Goal: Transaction & Acquisition: Download file/media

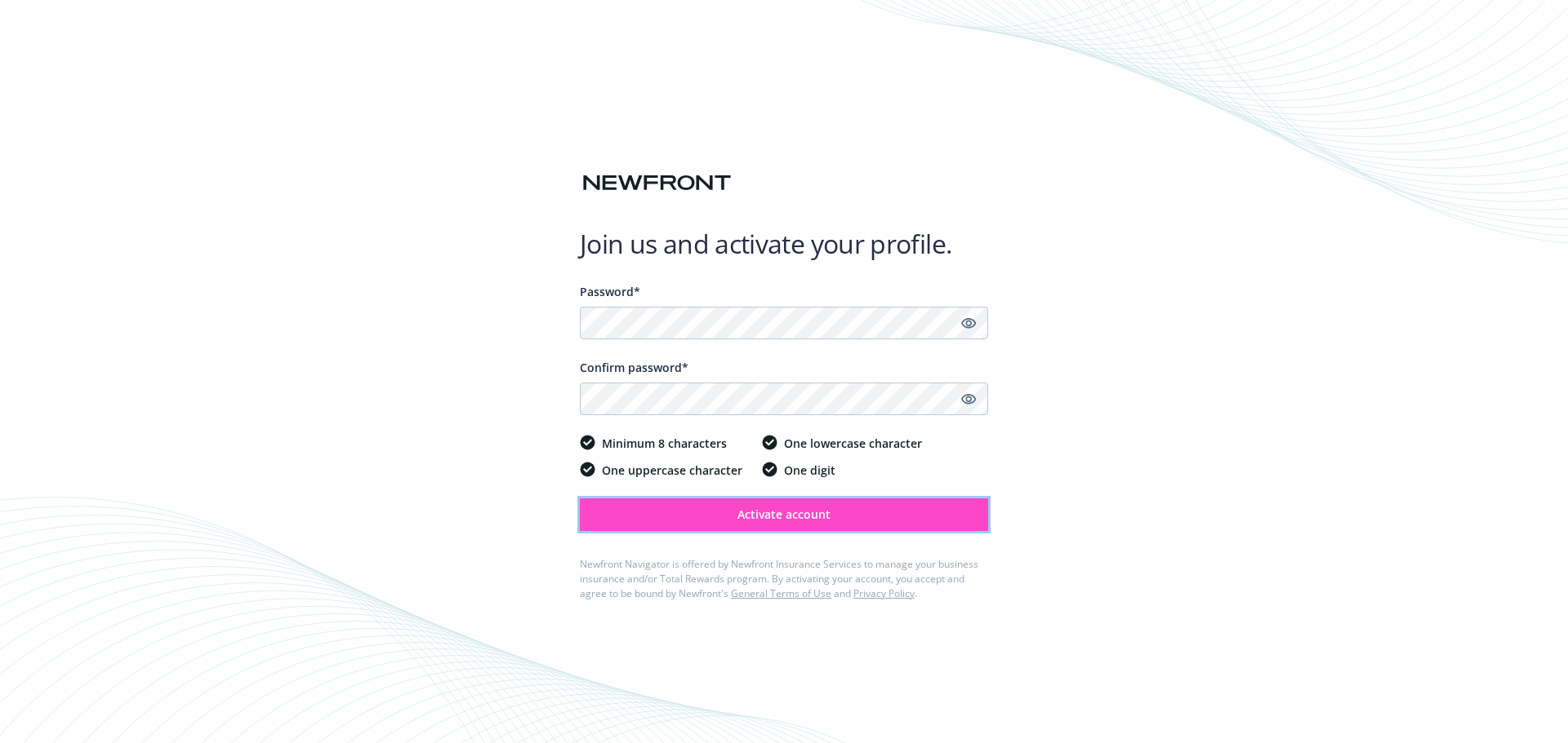
click at [801, 511] on span "Activate account" at bounding box center [784, 514] width 93 height 16
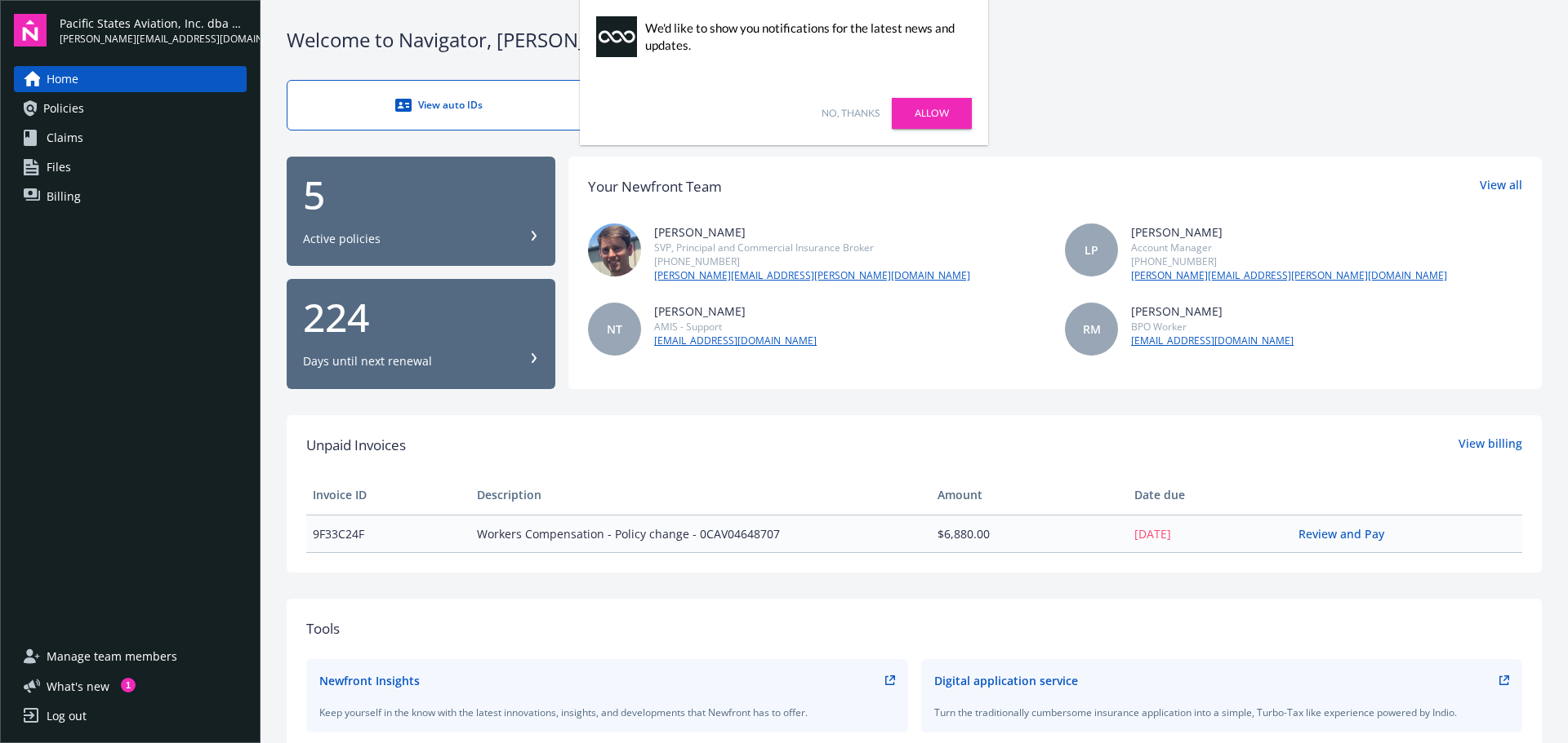
click at [939, 114] on link "Allow" at bounding box center [932, 113] width 80 height 31
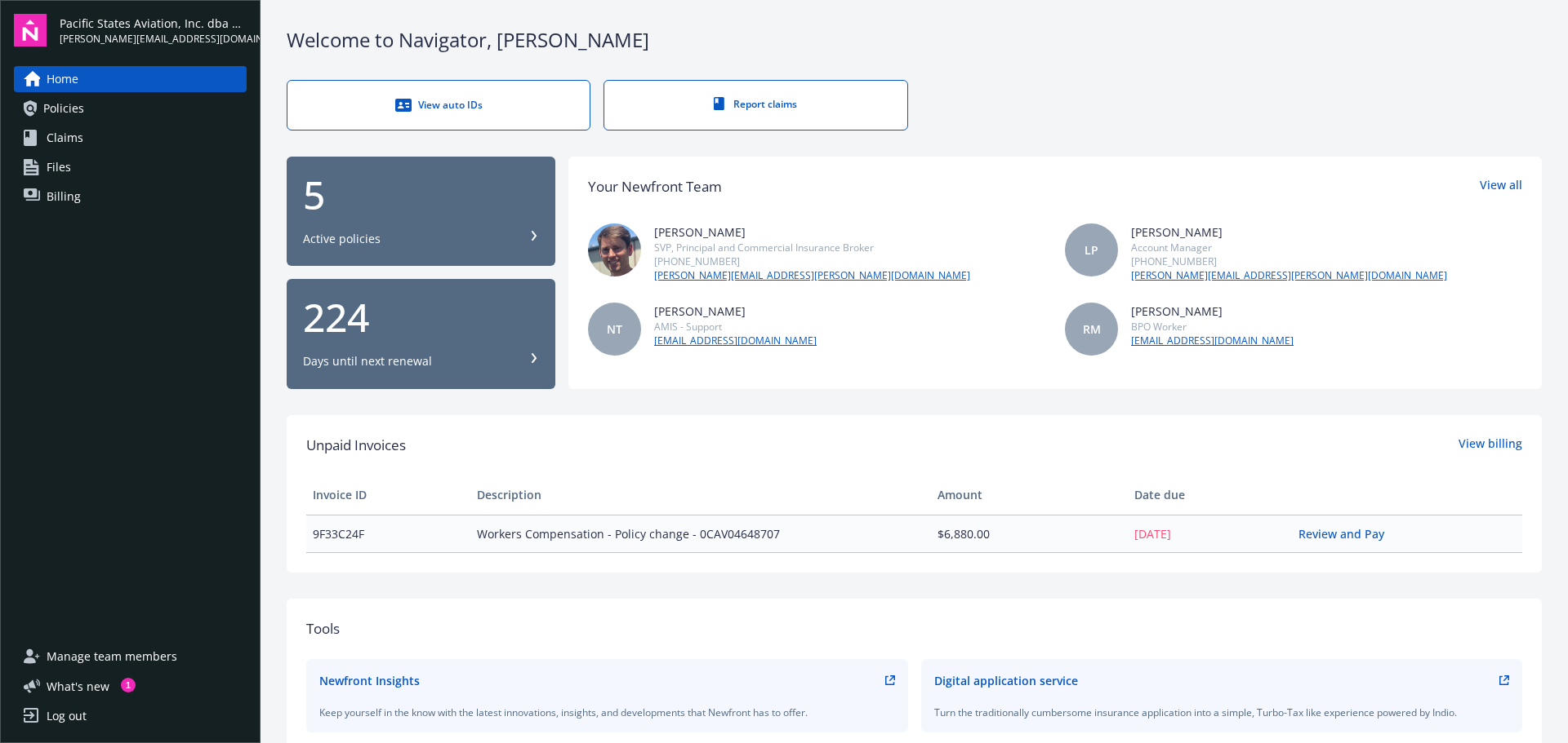
click at [78, 101] on span "Policies" at bounding box center [63, 109] width 41 height 26
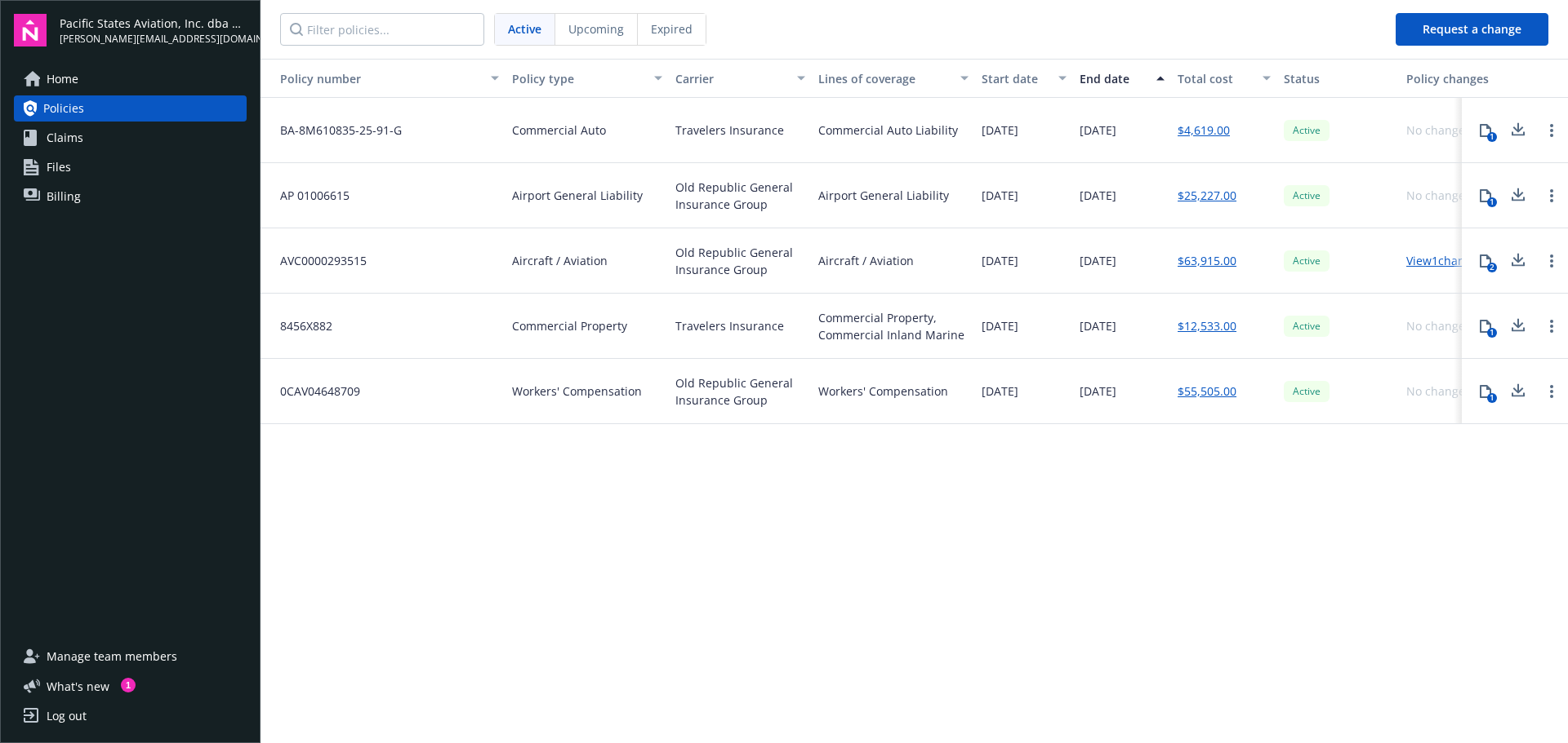
click at [140, 133] on link "Claims" at bounding box center [130, 138] width 233 height 26
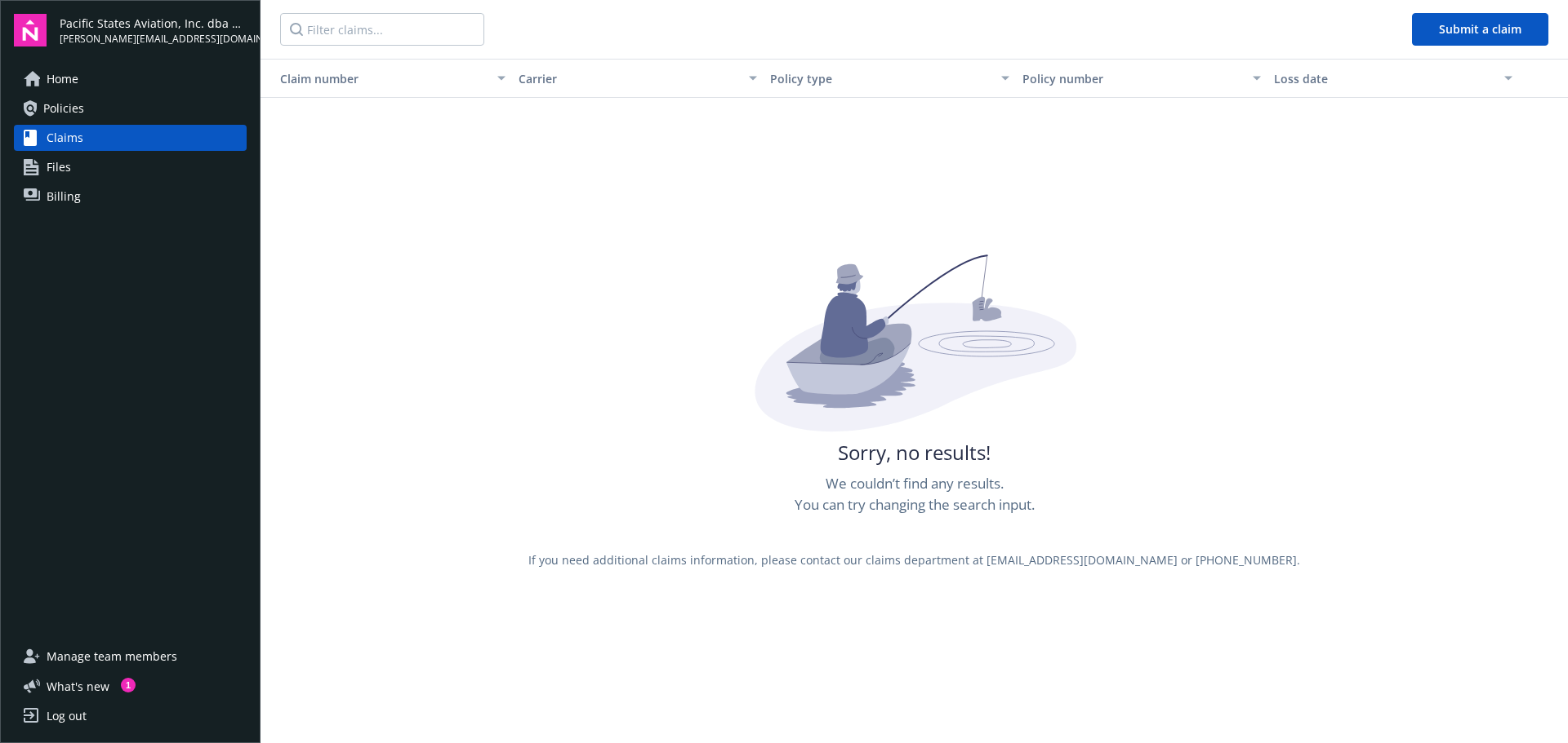
click at [136, 170] on link "Files" at bounding box center [130, 168] width 233 height 26
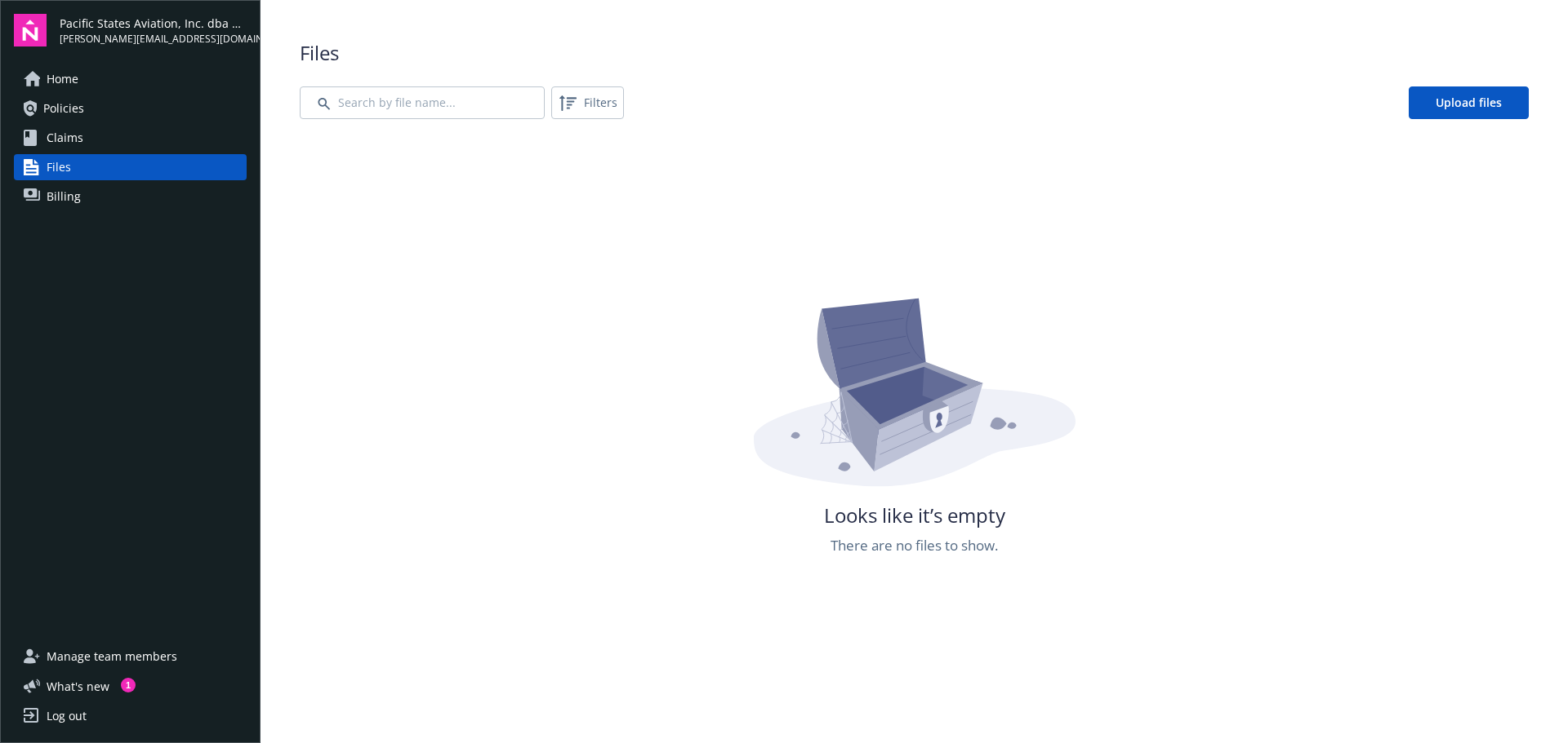
click at [129, 201] on link "Billing" at bounding box center [130, 196] width 233 height 26
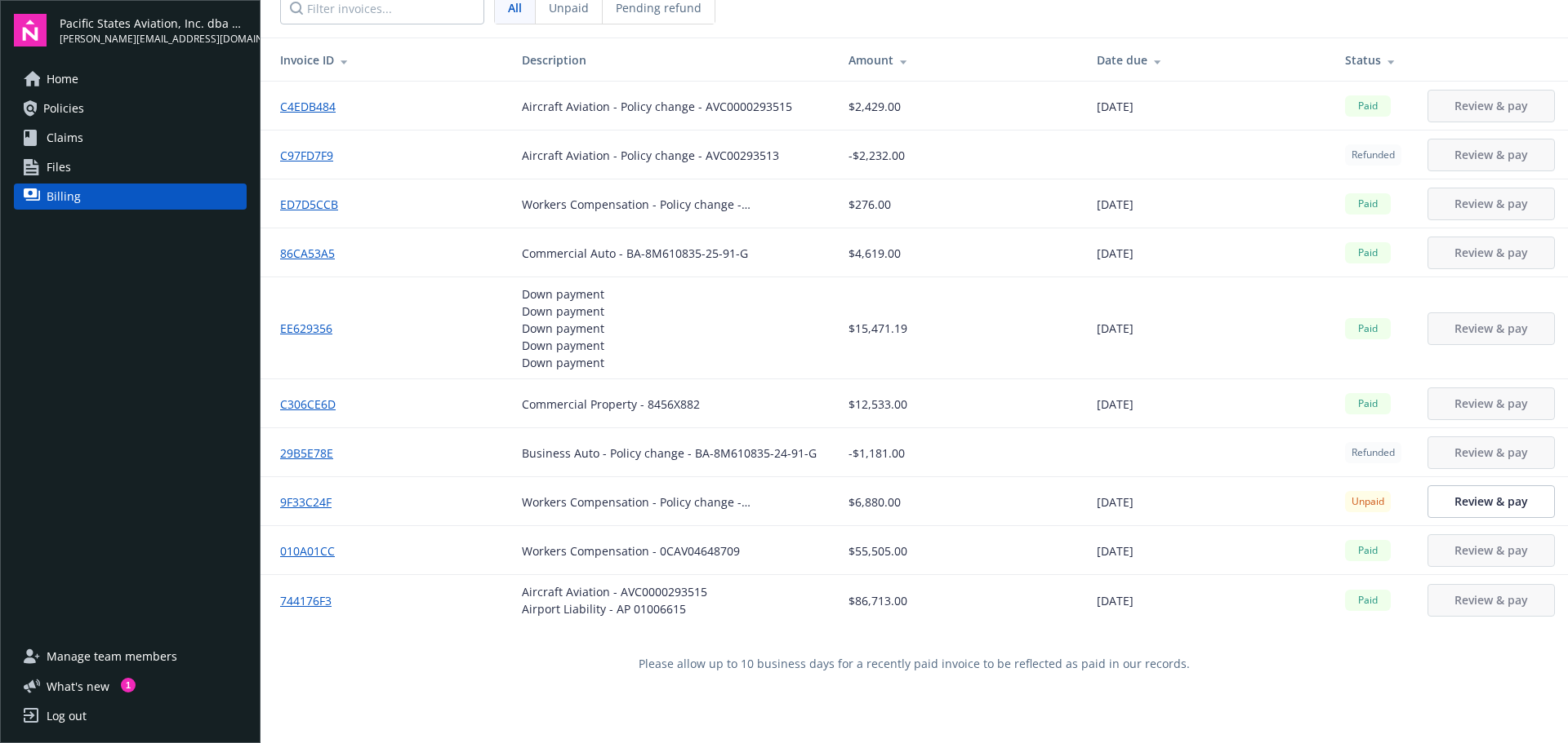
scroll to position [59, 0]
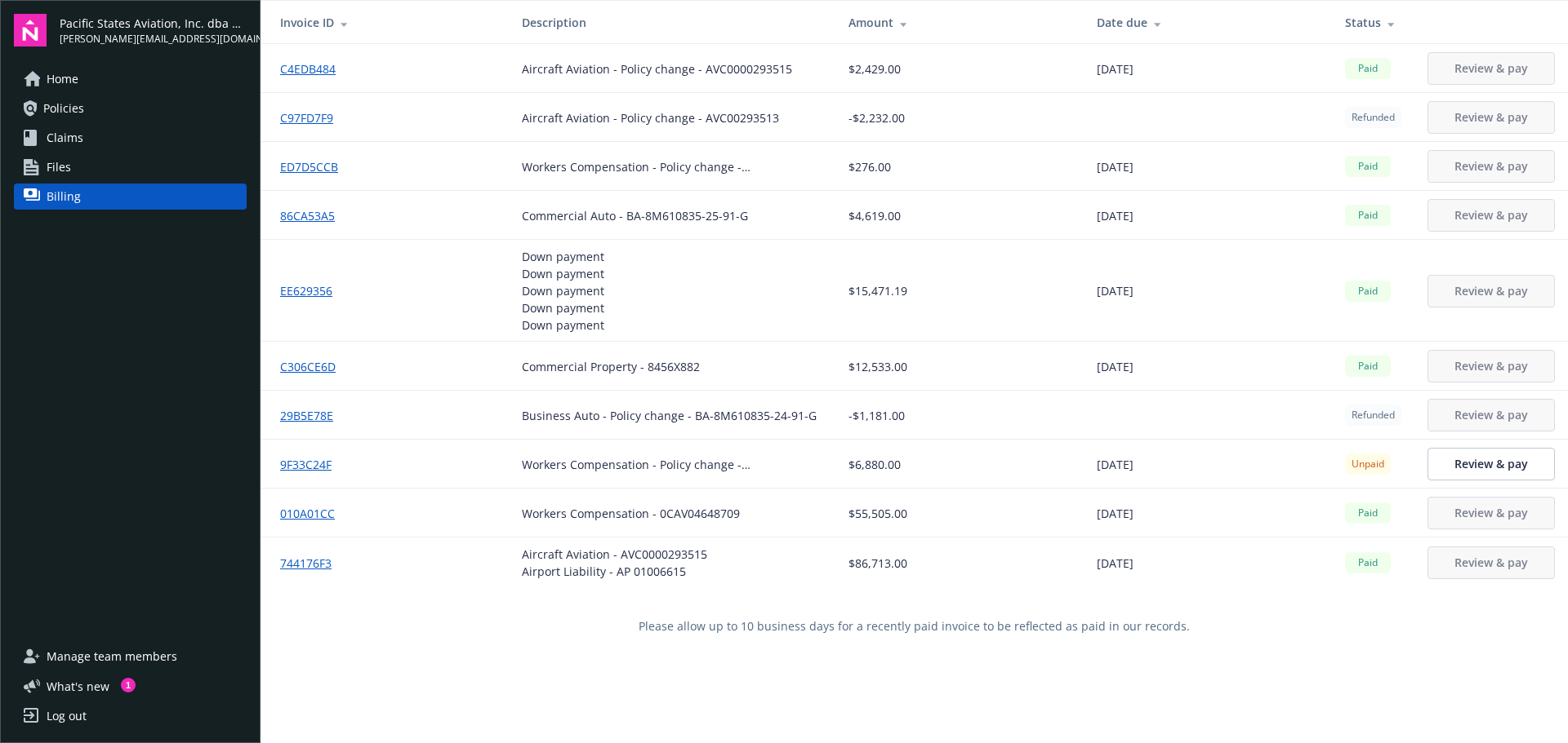
click at [85, 76] on link "Home" at bounding box center [130, 79] width 233 height 26
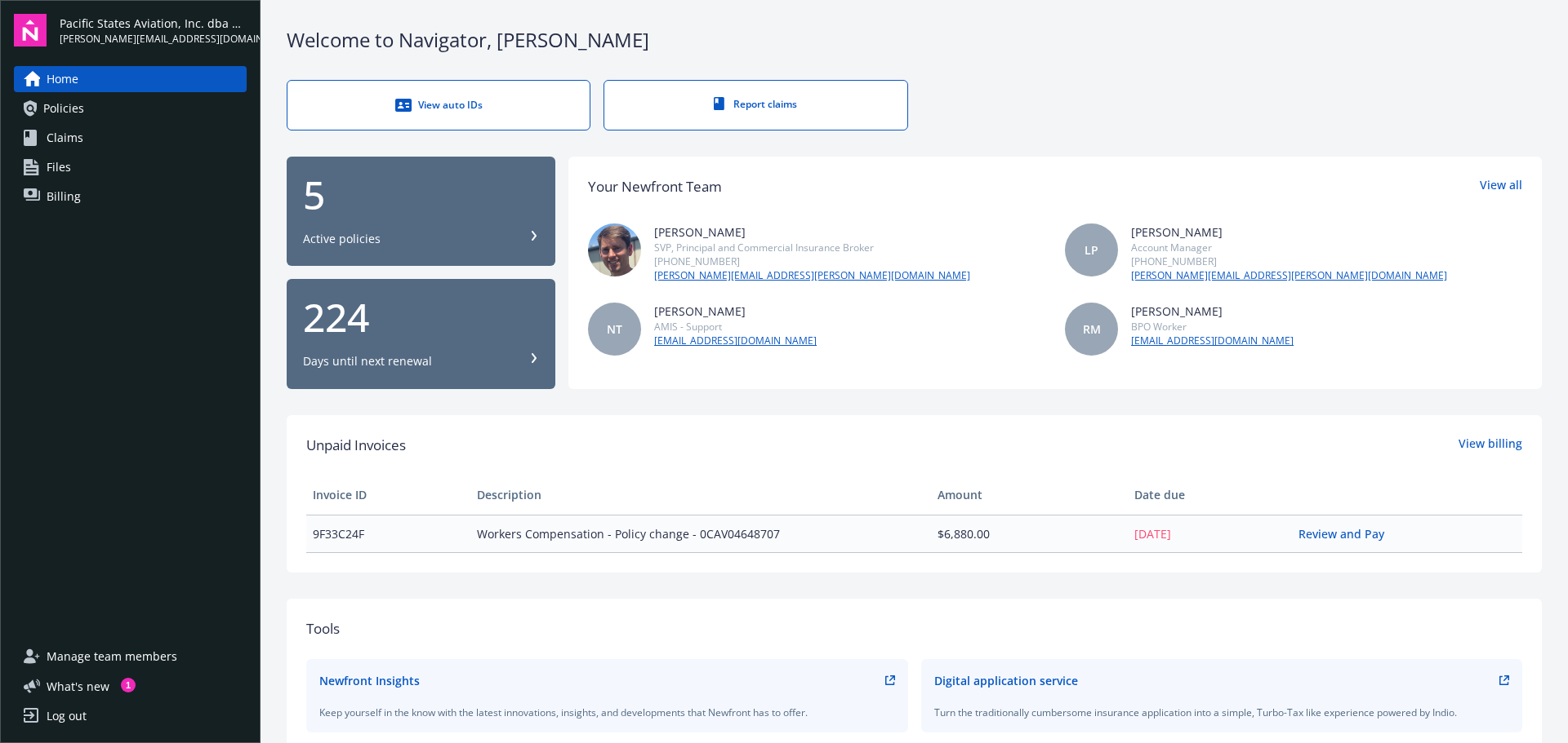
click at [1008, 145] on div "Welcome to Navigator , [PERSON_NAME] View auto IDs Report claims 5 Active polic…" at bounding box center [914, 565] width 1307 height 1131
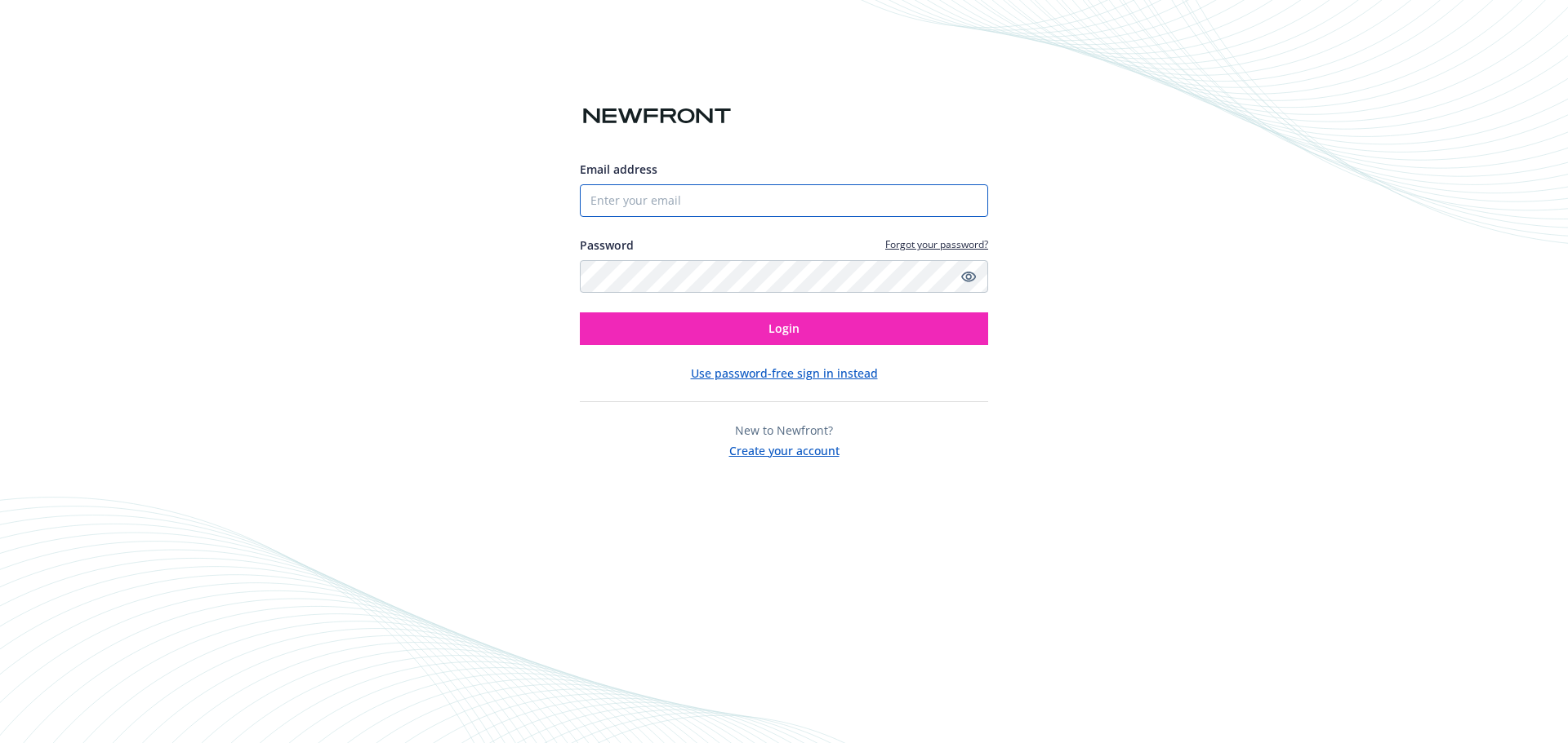
click at [758, 207] on input "Email address" at bounding box center [784, 200] width 408 height 33
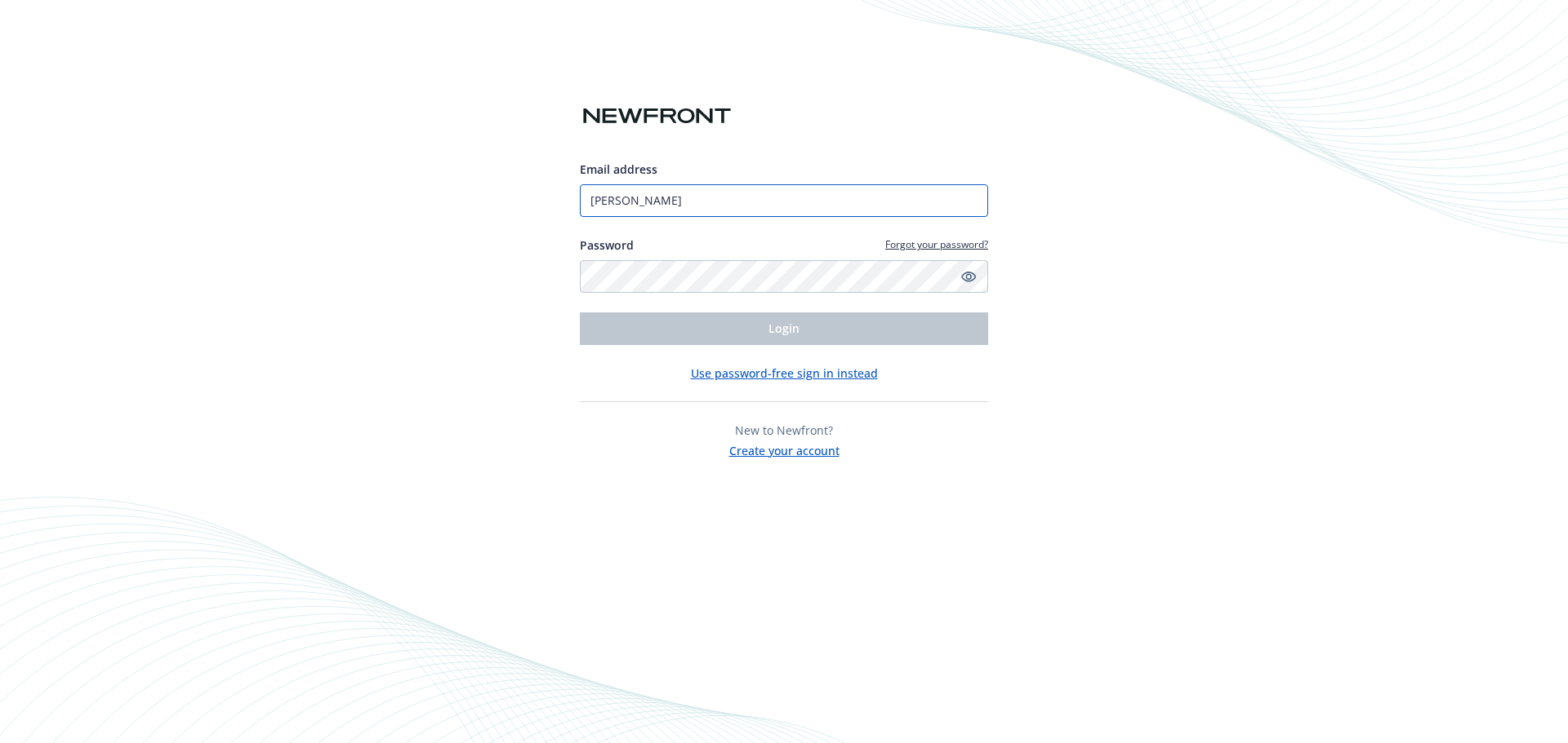
type input "Tanya@psa.aero"
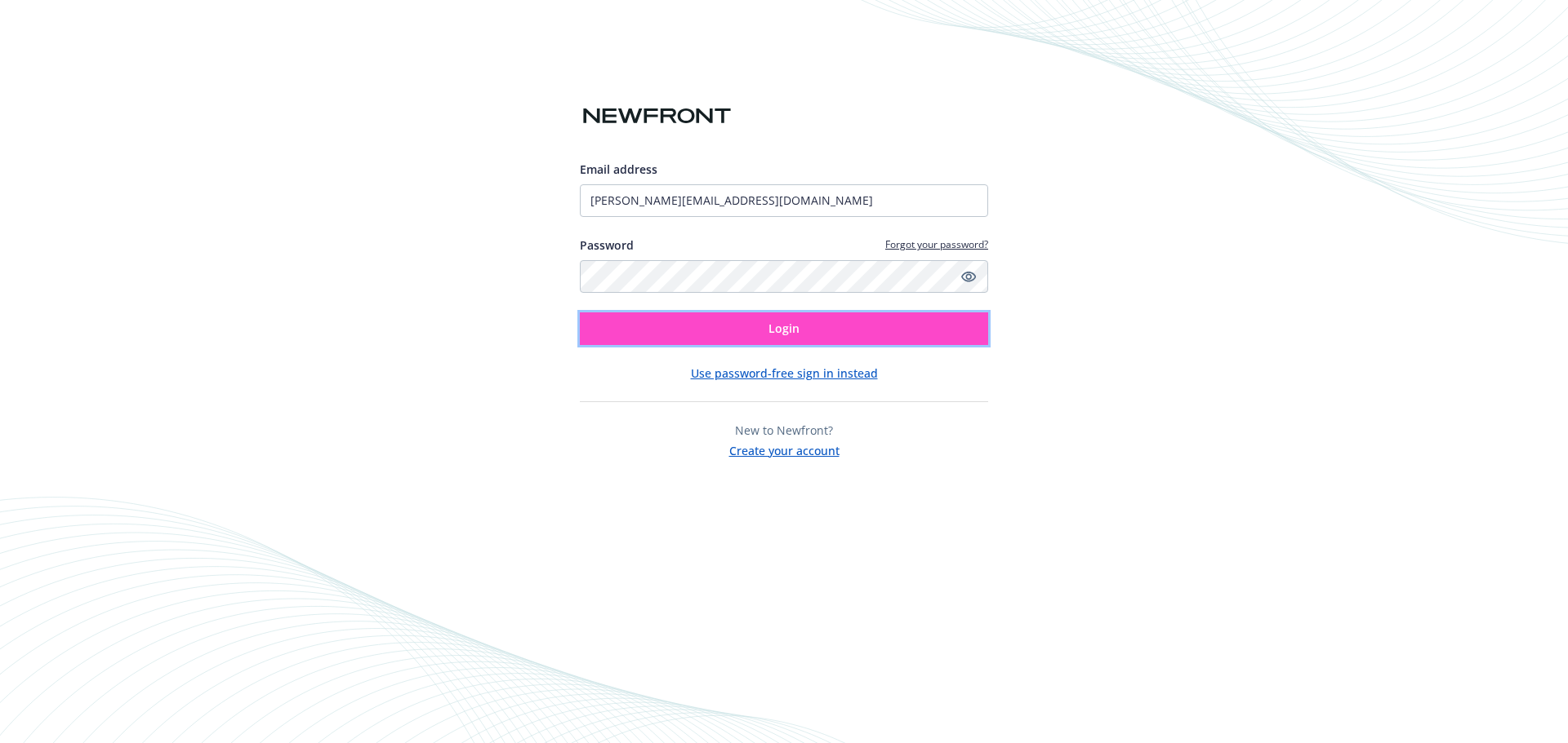
click at [847, 329] on button "Login" at bounding box center [784, 329] width 408 height 33
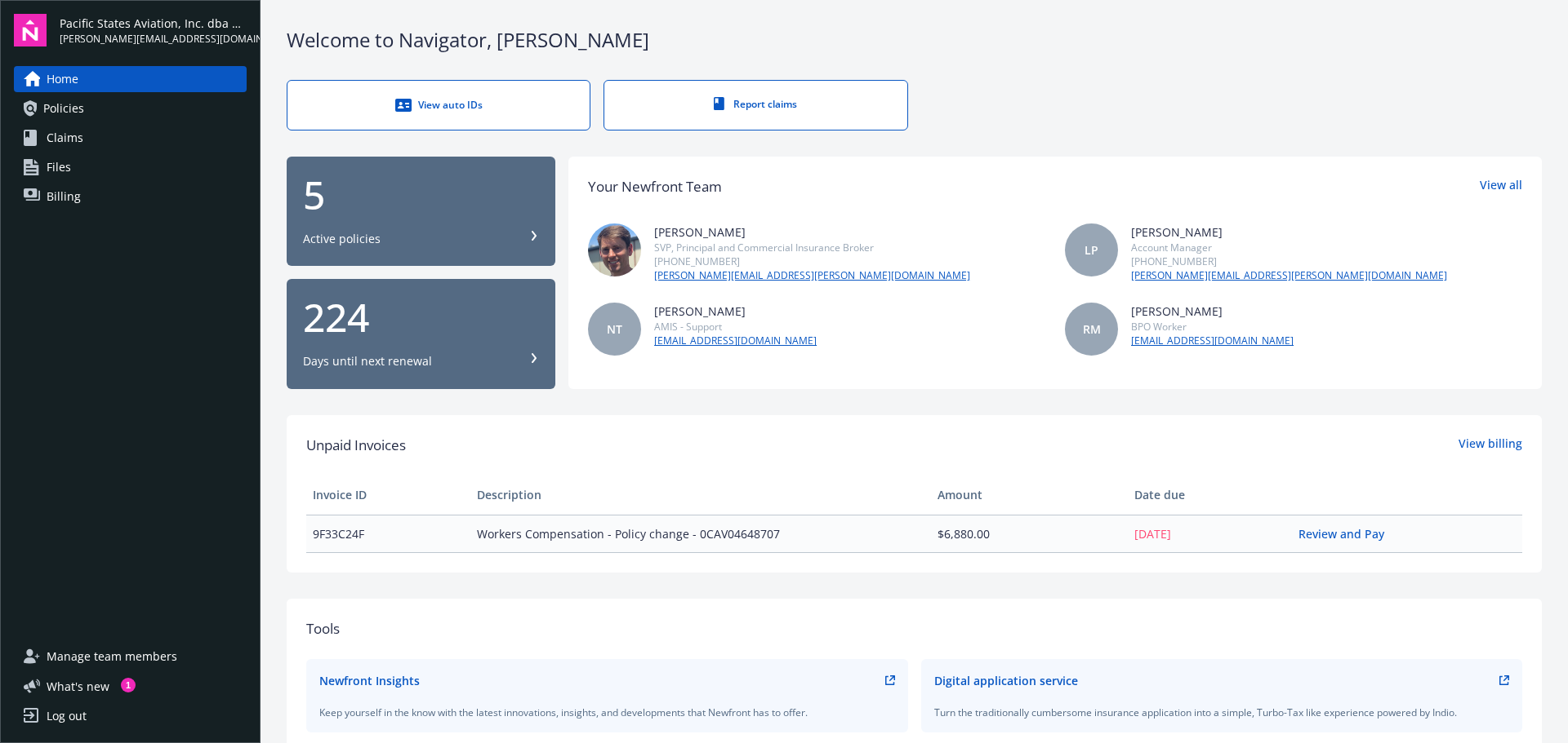
click at [88, 159] on link "Files" at bounding box center [130, 168] width 233 height 26
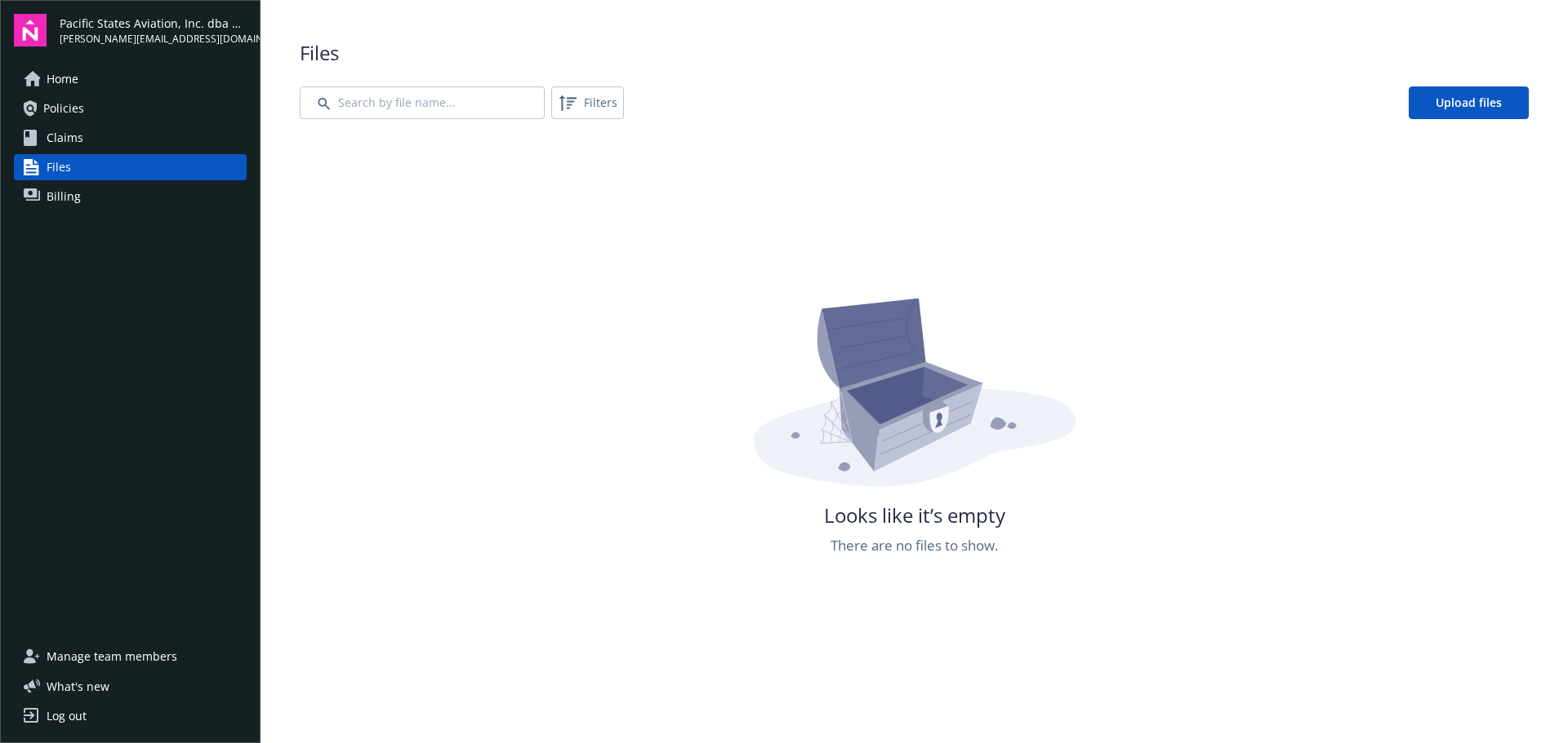
click at [85, 140] on link "Claims" at bounding box center [130, 138] width 233 height 26
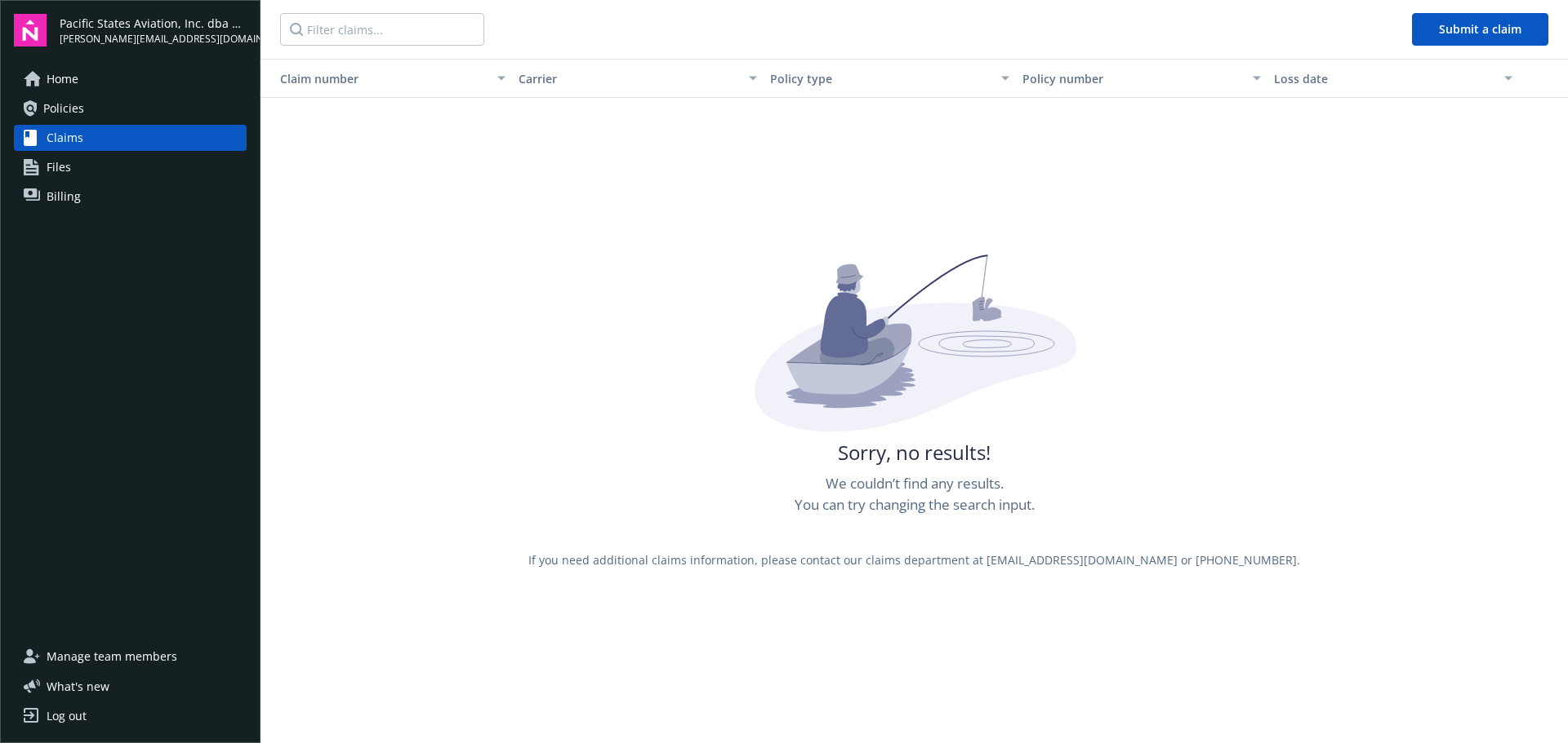
click at [89, 112] on link "Policies" at bounding box center [130, 109] width 233 height 26
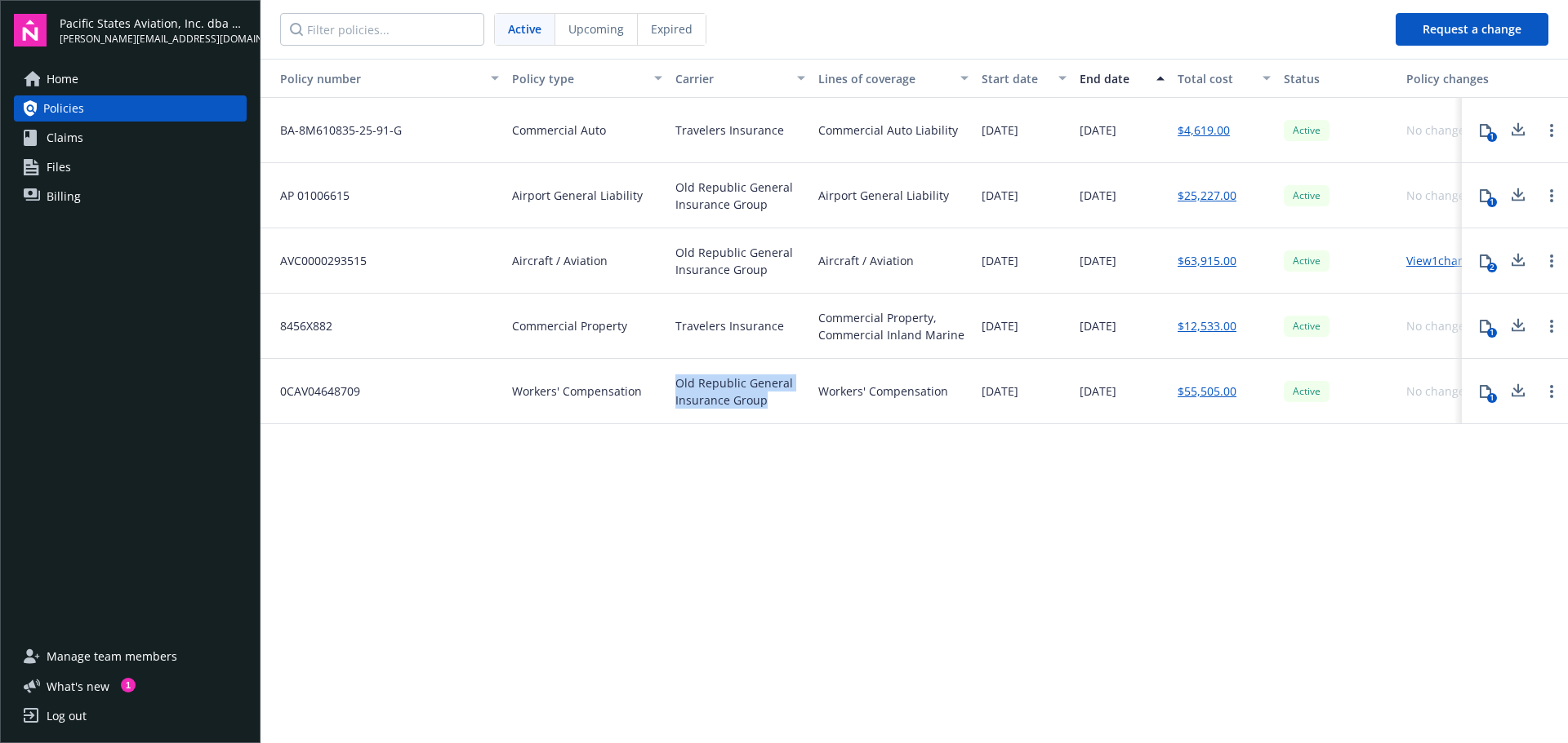
drag, startPoint x: 684, startPoint y: 382, endPoint x: 782, endPoint y: 410, distance: 101.9
click at [782, 410] on div "Old Republic General Insurance Group" at bounding box center [740, 392] width 143 height 65
click at [859, 492] on div "Policy number Policy type Carrier Lines of coverage Start date End date Total c…" at bounding box center [914, 399] width 1307 height 682
click at [1487, 394] on icon at bounding box center [1485, 392] width 13 height 13
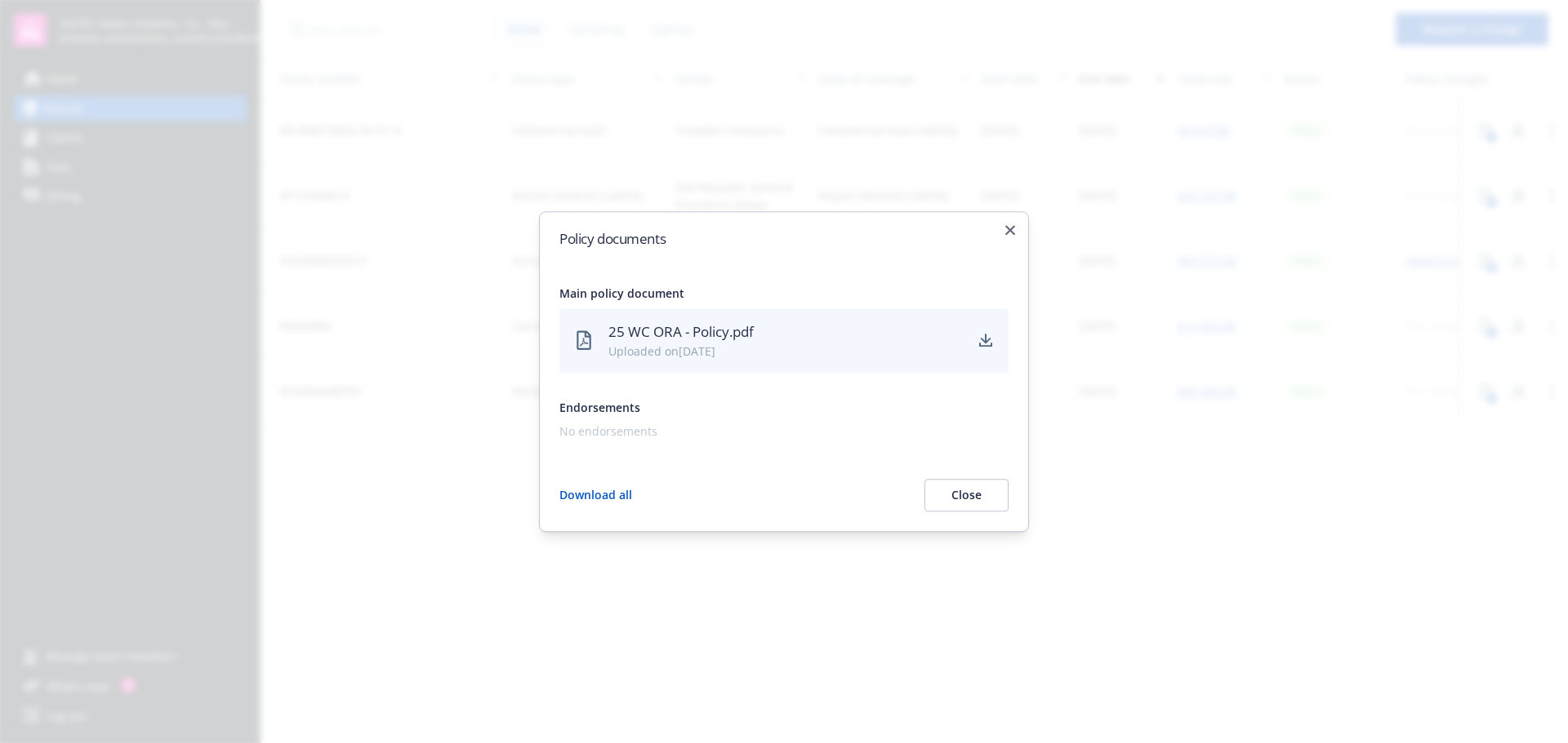
click at [729, 333] on div "25 WC ORA - Policy.pdf" at bounding box center [785, 331] width 354 height 21
click at [993, 338] on link "download" at bounding box center [985, 341] width 20 height 20
click at [1015, 230] on icon "button" at bounding box center [1010, 230] width 10 height 10
